Goal: Navigation & Orientation: Find specific page/section

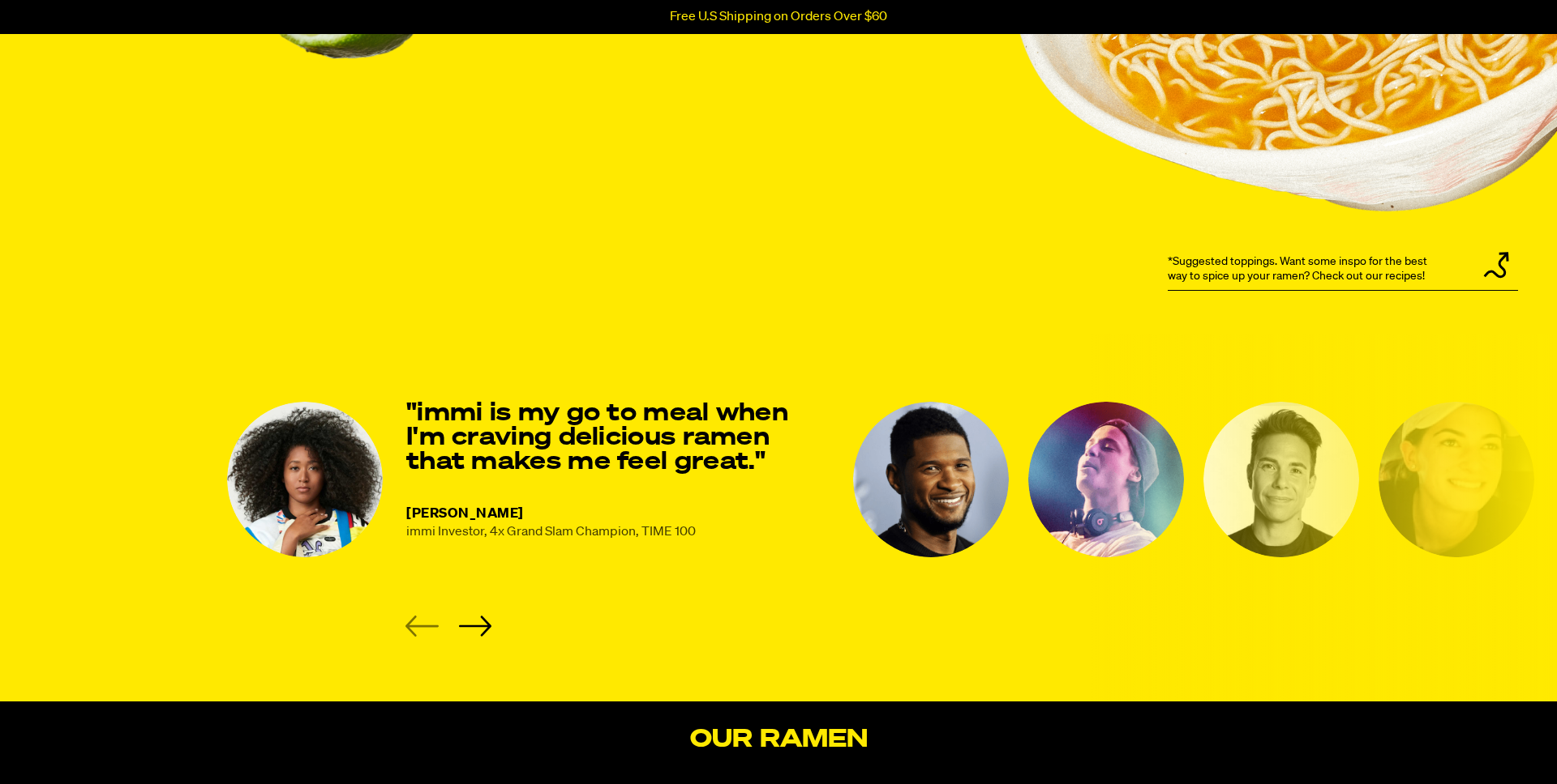
scroll to position [1984, 0]
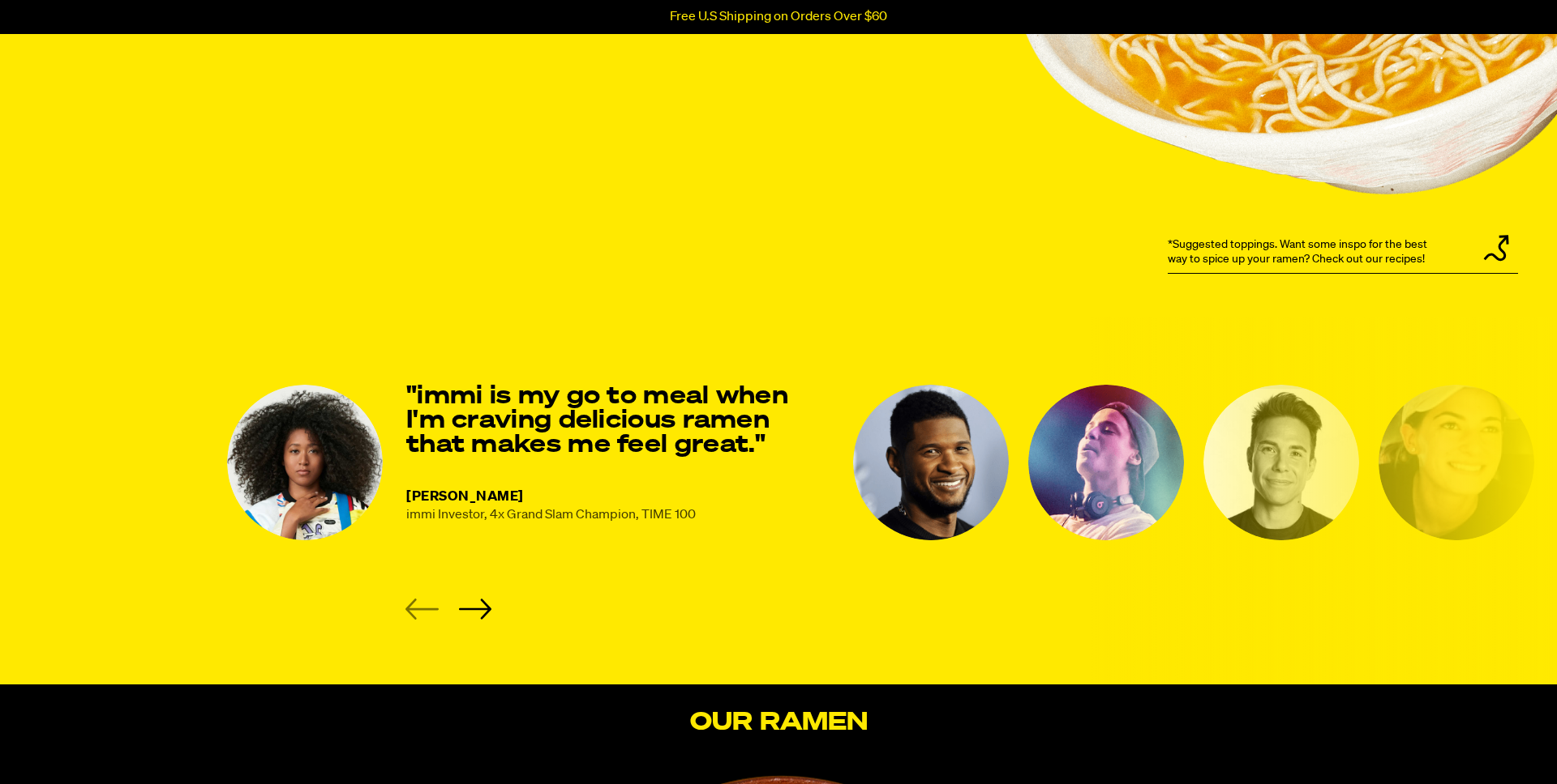
click at [928, 484] on img "2 of 8" at bounding box center [930, 463] width 156 height 156
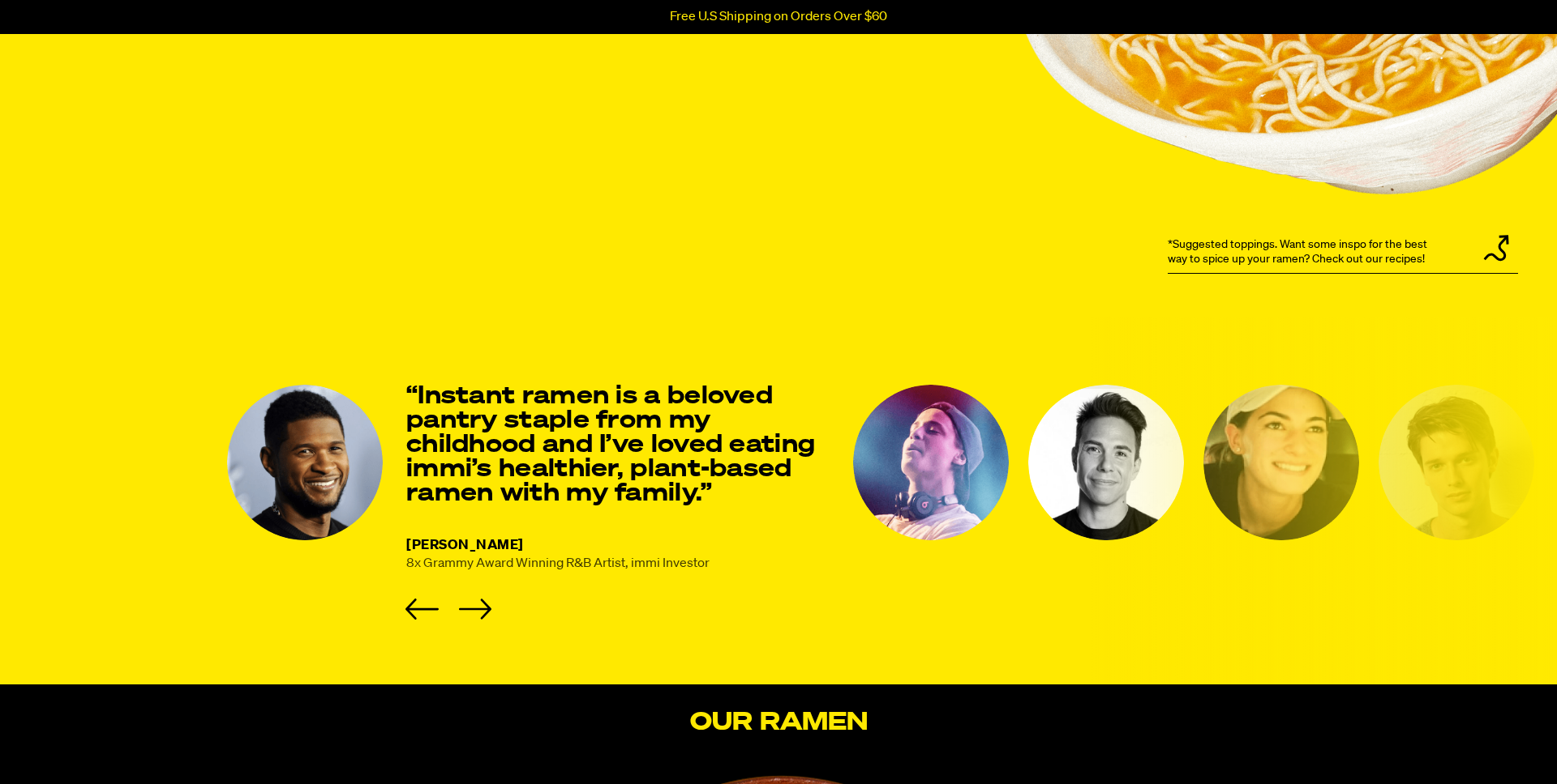
click at [952, 473] on img "3 of 8" at bounding box center [930, 463] width 156 height 156
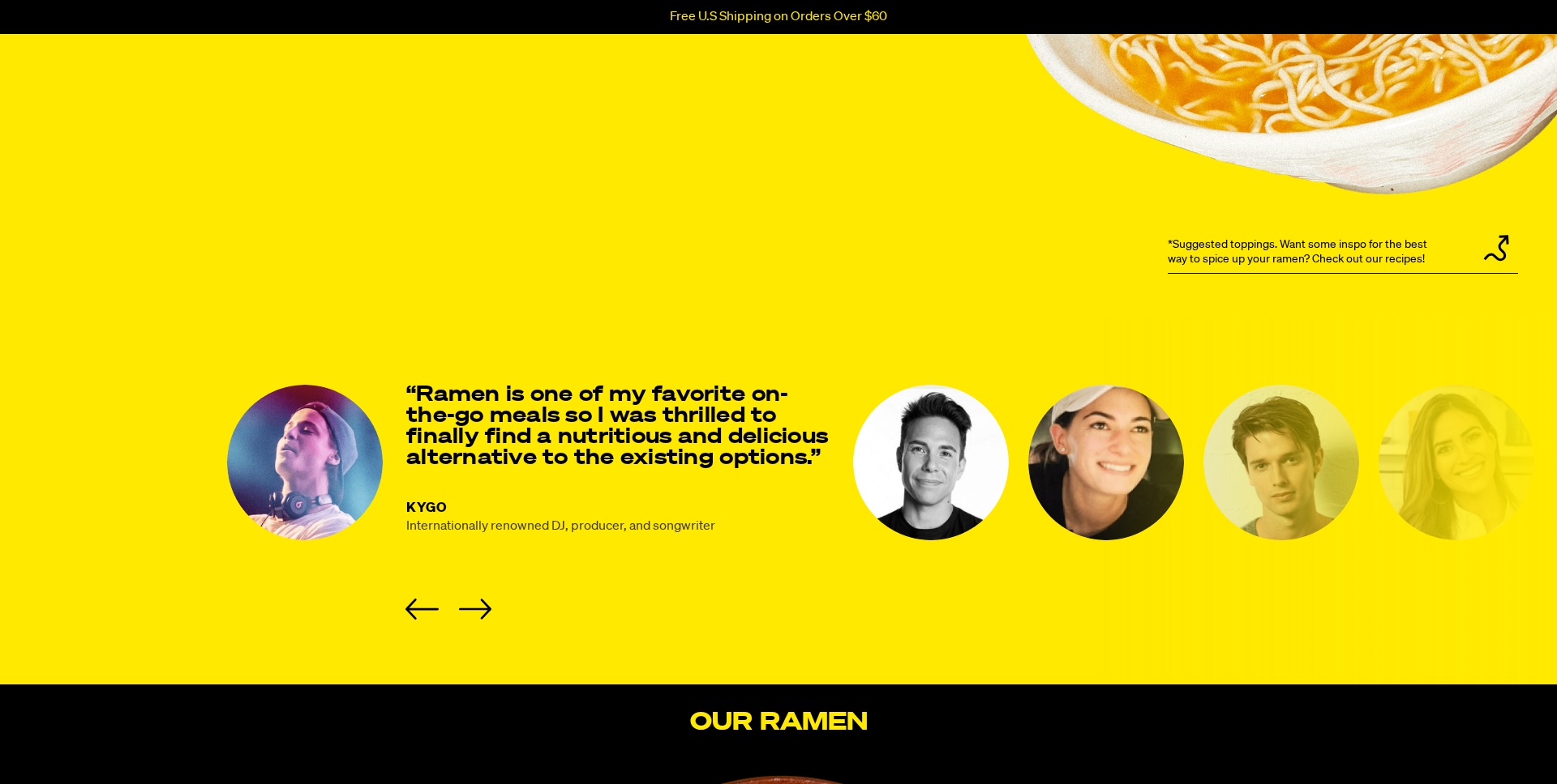
click at [952, 474] on img "4 of 8" at bounding box center [930, 463] width 156 height 156
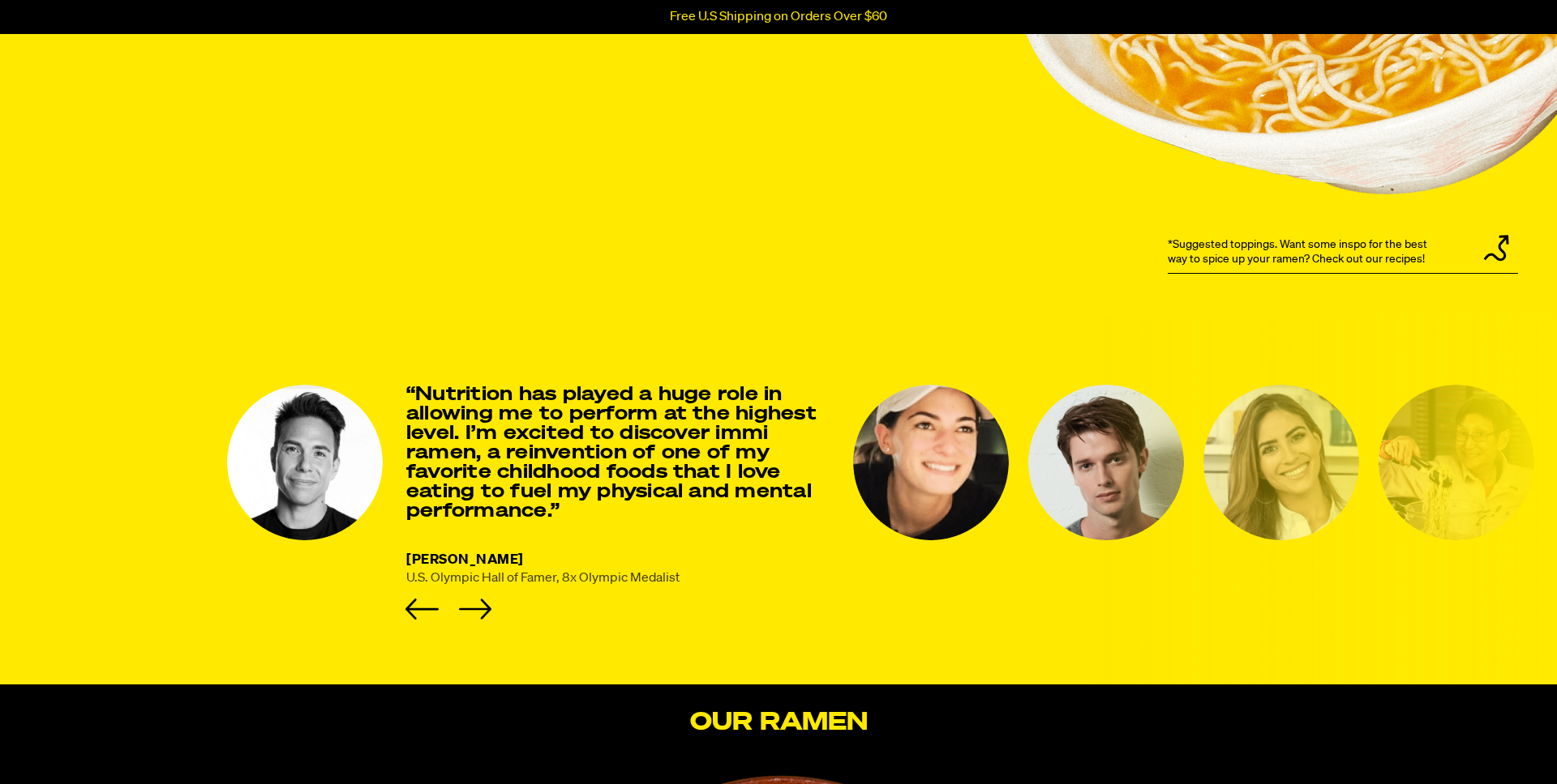
click at [952, 474] on img "5 of 8" at bounding box center [930, 463] width 156 height 156
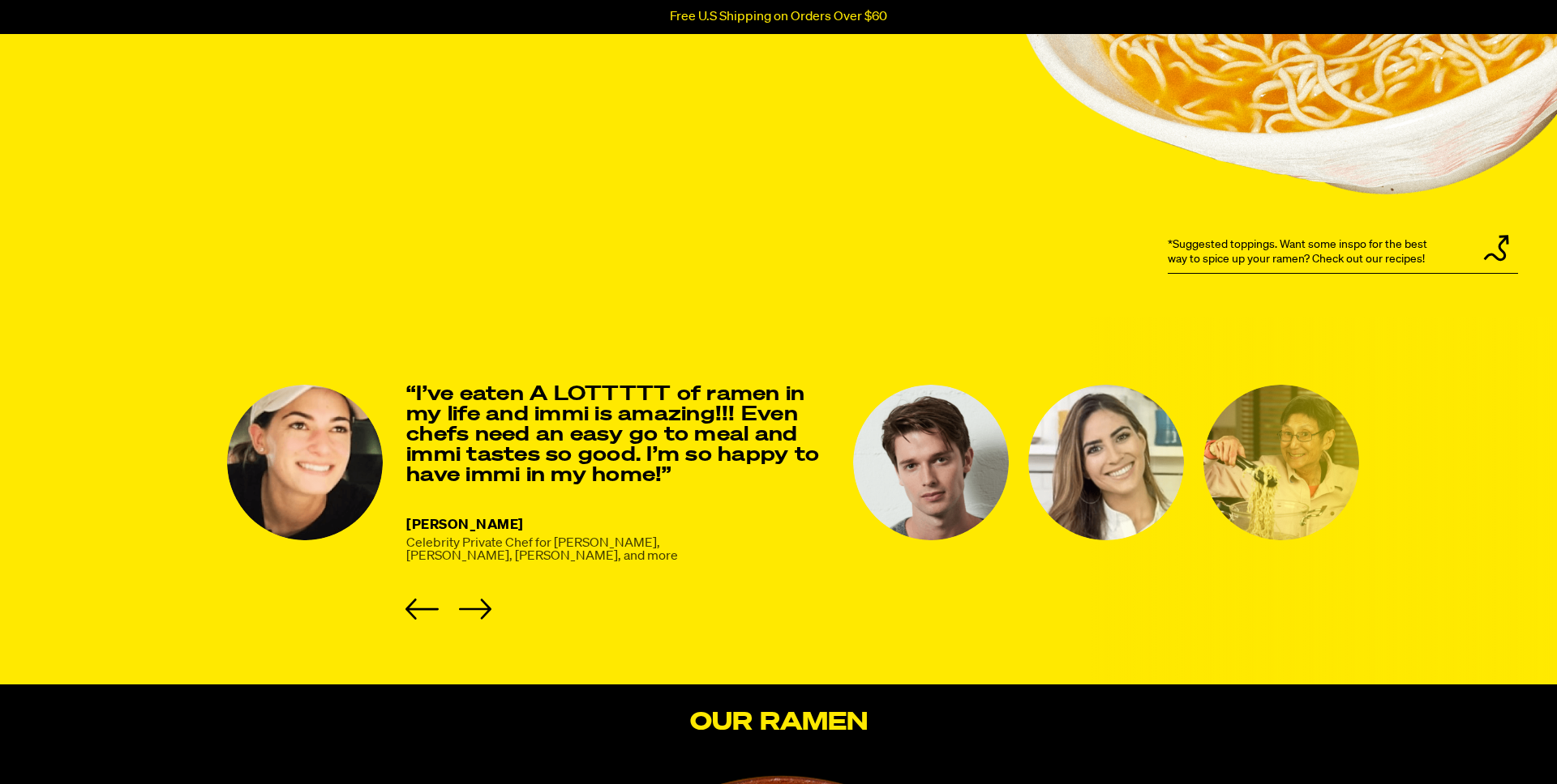
click at [952, 474] on img "6 of 8" at bounding box center [930, 463] width 156 height 156
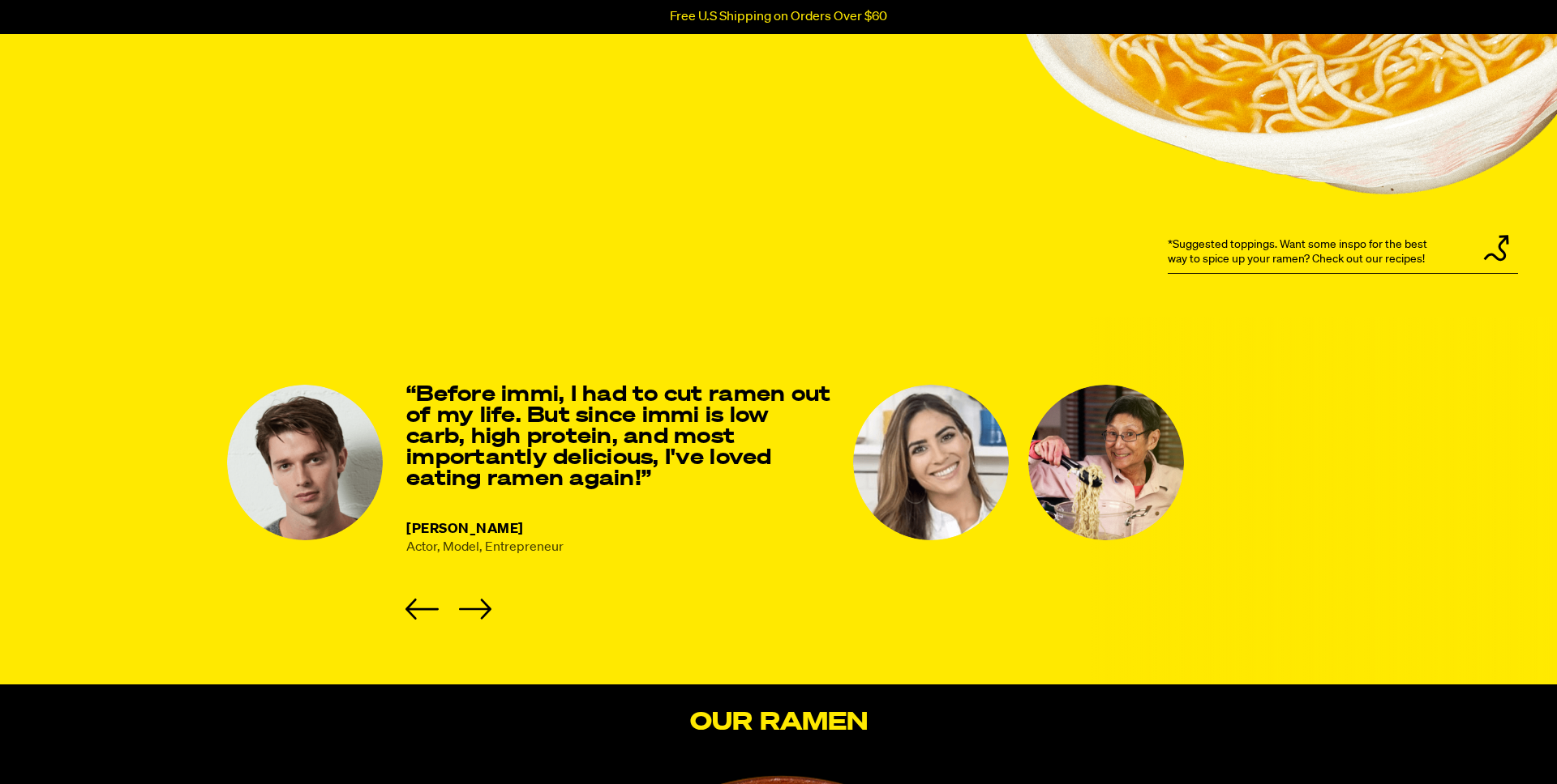
click at [952, 474] on img "7 of 8" at bounding box center [930, 463] width 156 height 156
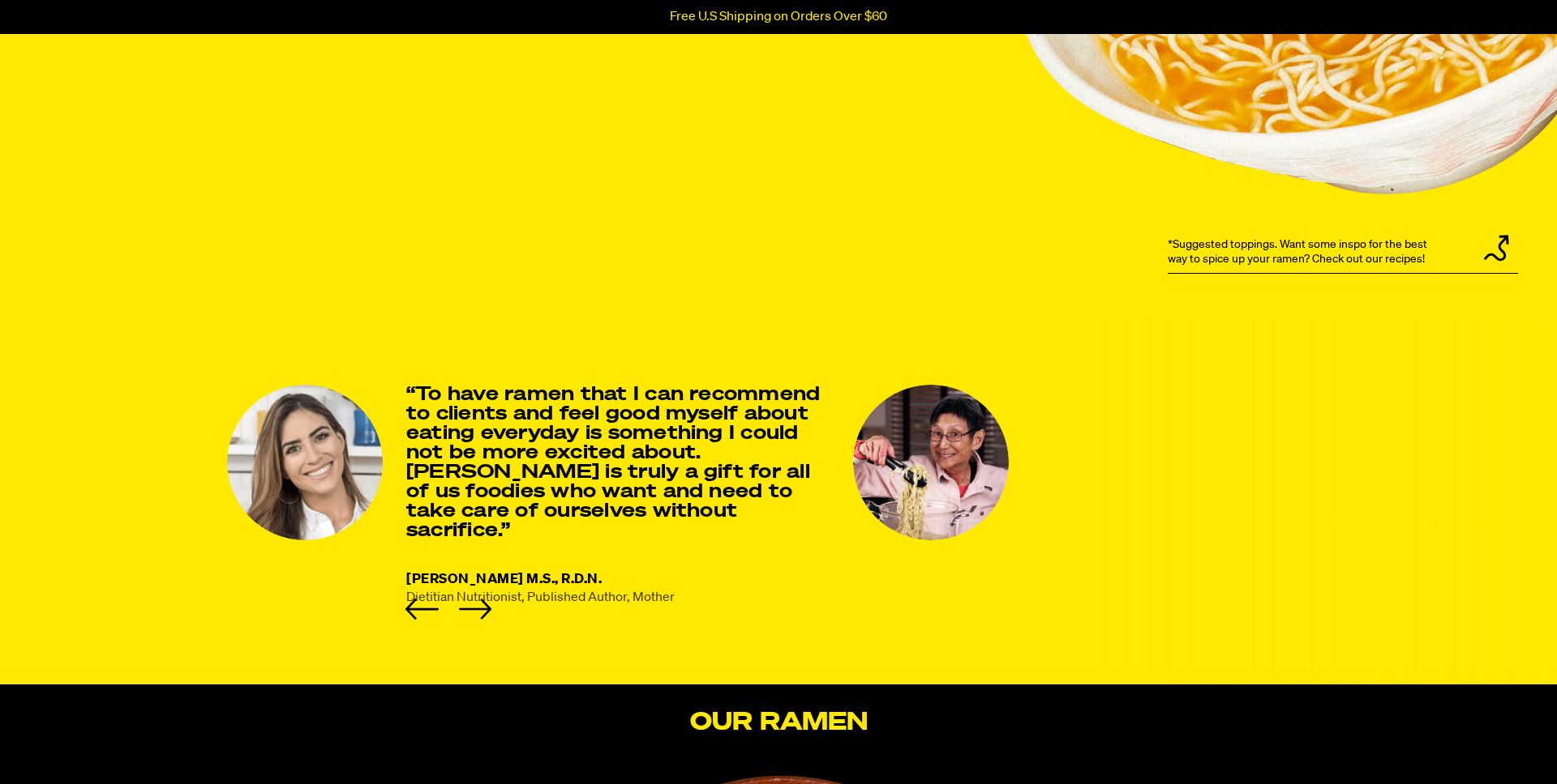
click at [952, 474] on img "8 of 8" at bounding box center [930, 463] width 156 height 156
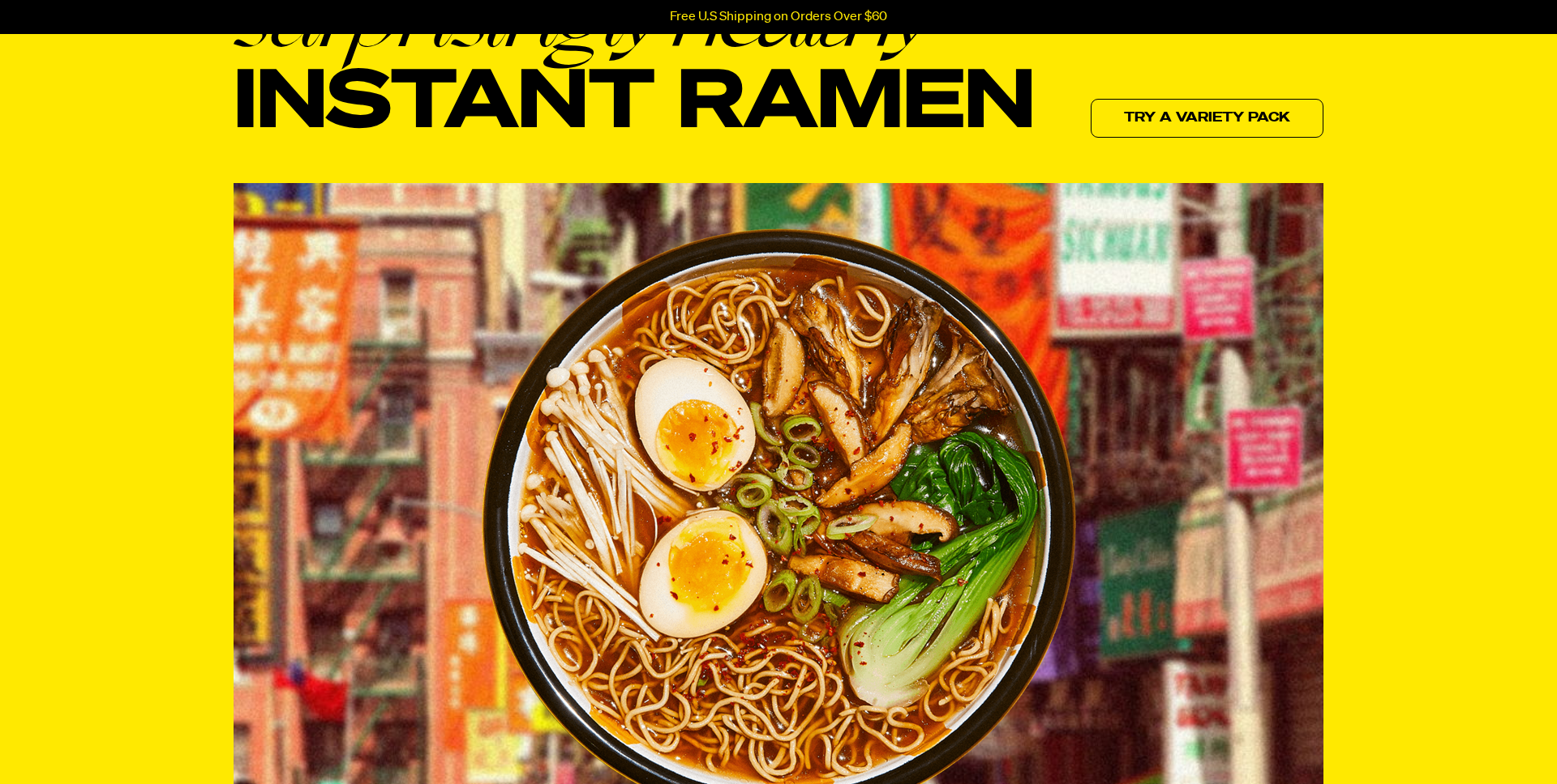
scroll to position [0, 0]
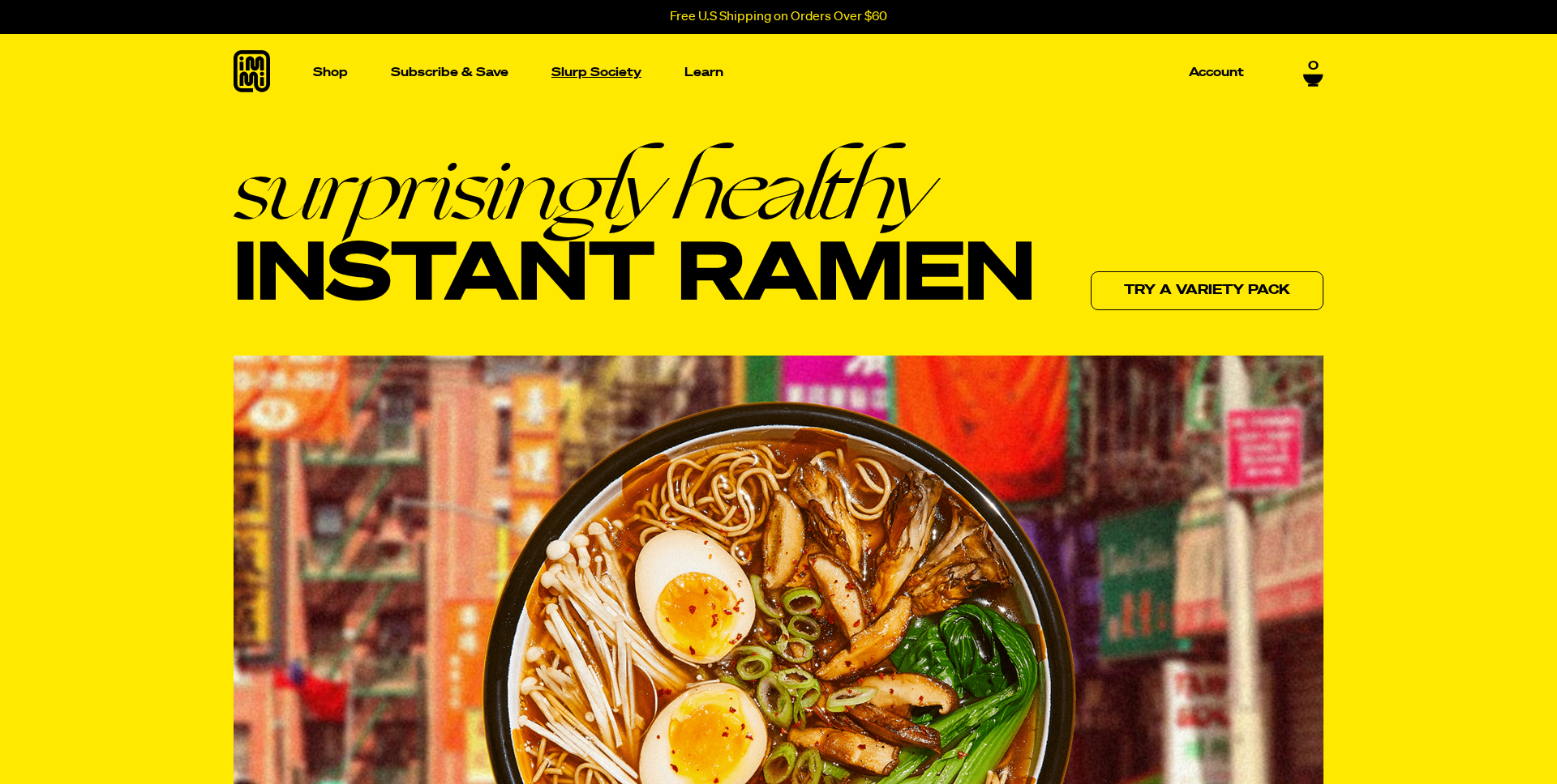
click at [612, 77] on p "Slurp Society" at bounding box center [596, 72] width 90 height 12
